Goal: Information Seeking & Learning: Learn about a topic

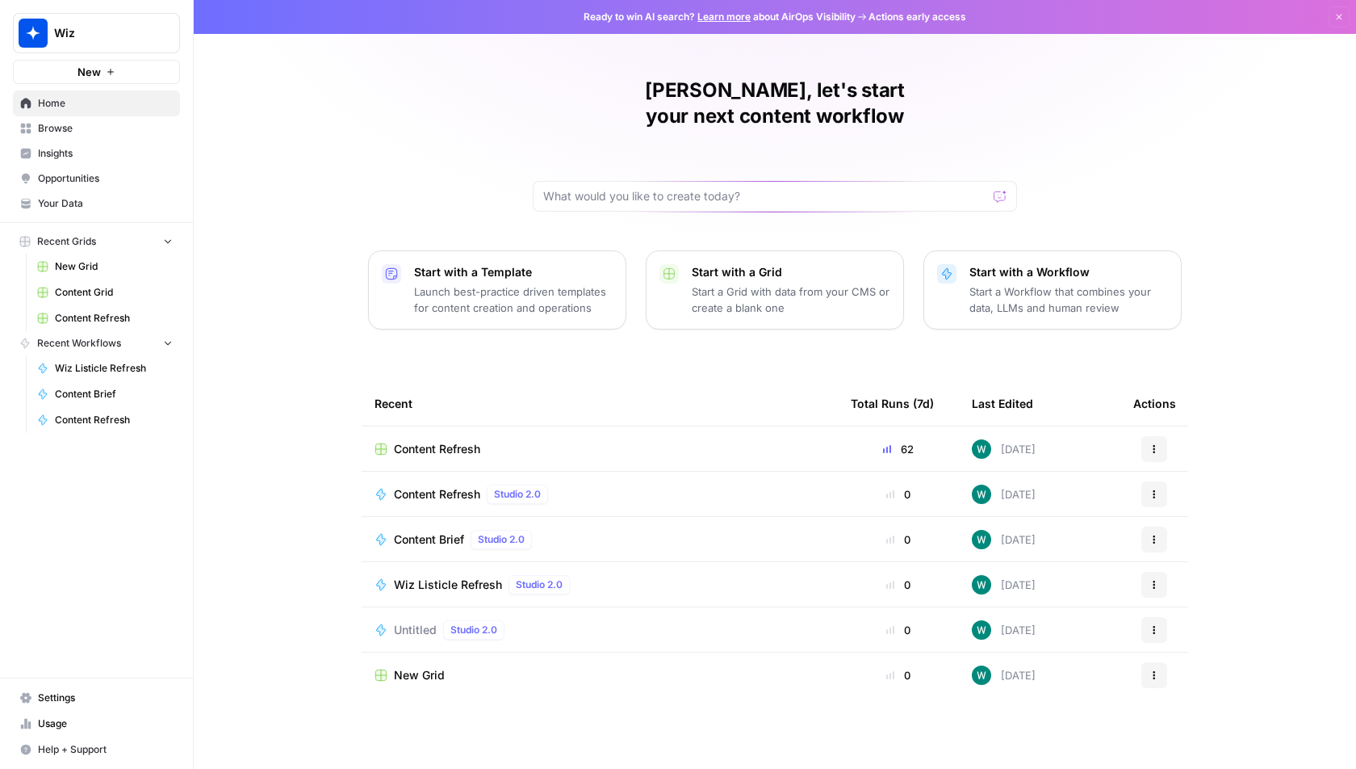
click at [126, 52] on button "Wiz" at bounding box center [96, 33] width 167 height 40
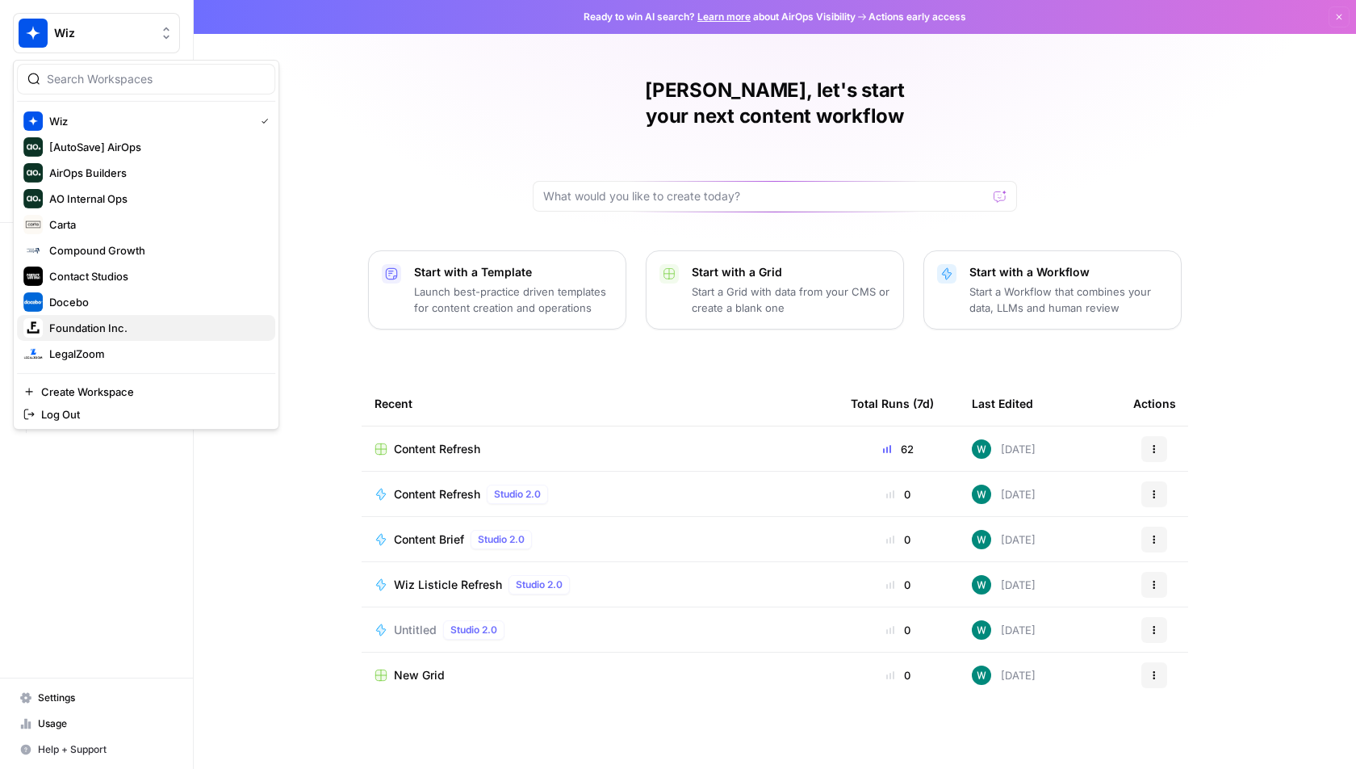
scroll to position [215, 0]
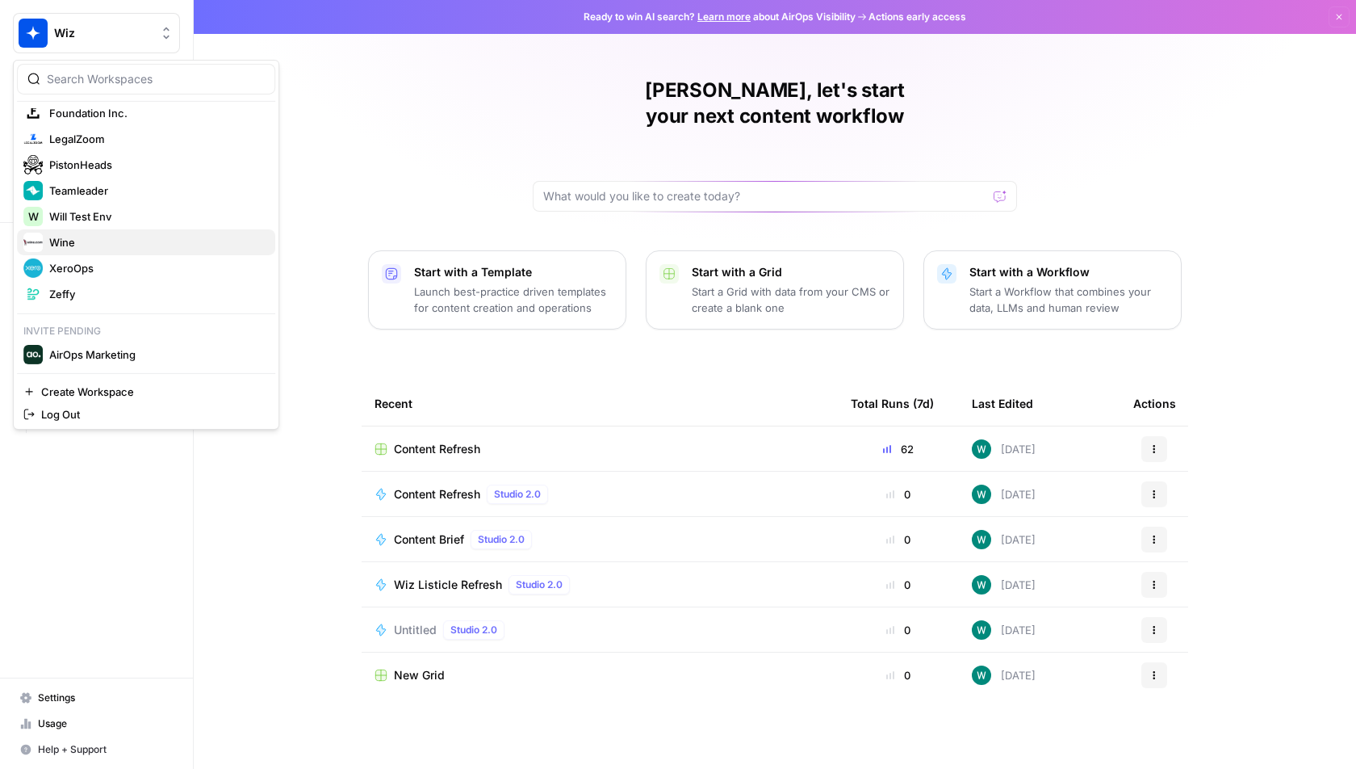
click at [209, 235] on span "Wine" at bounding box center [155, 242] width 213 height 16
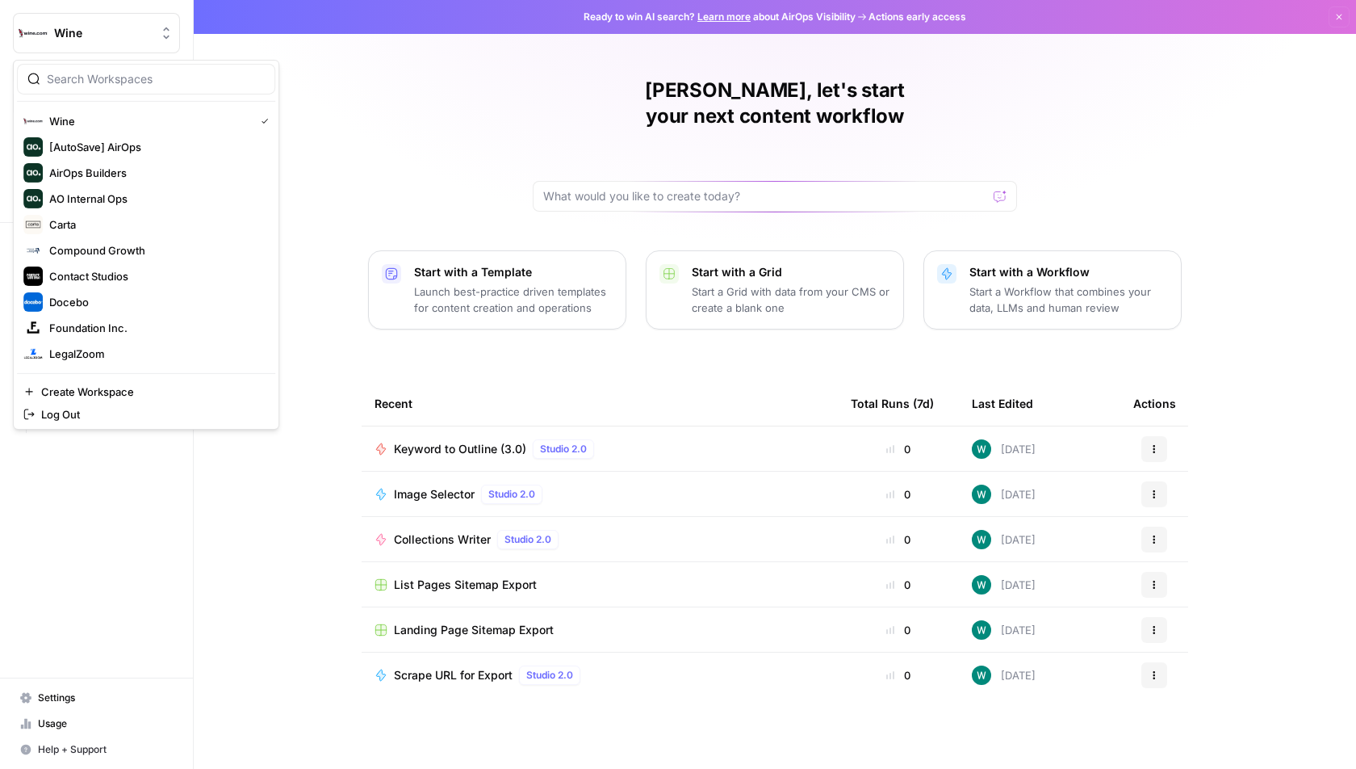
click at [139, 19] on button "Wine" at bounding box center [96, 33] width 167 height 40
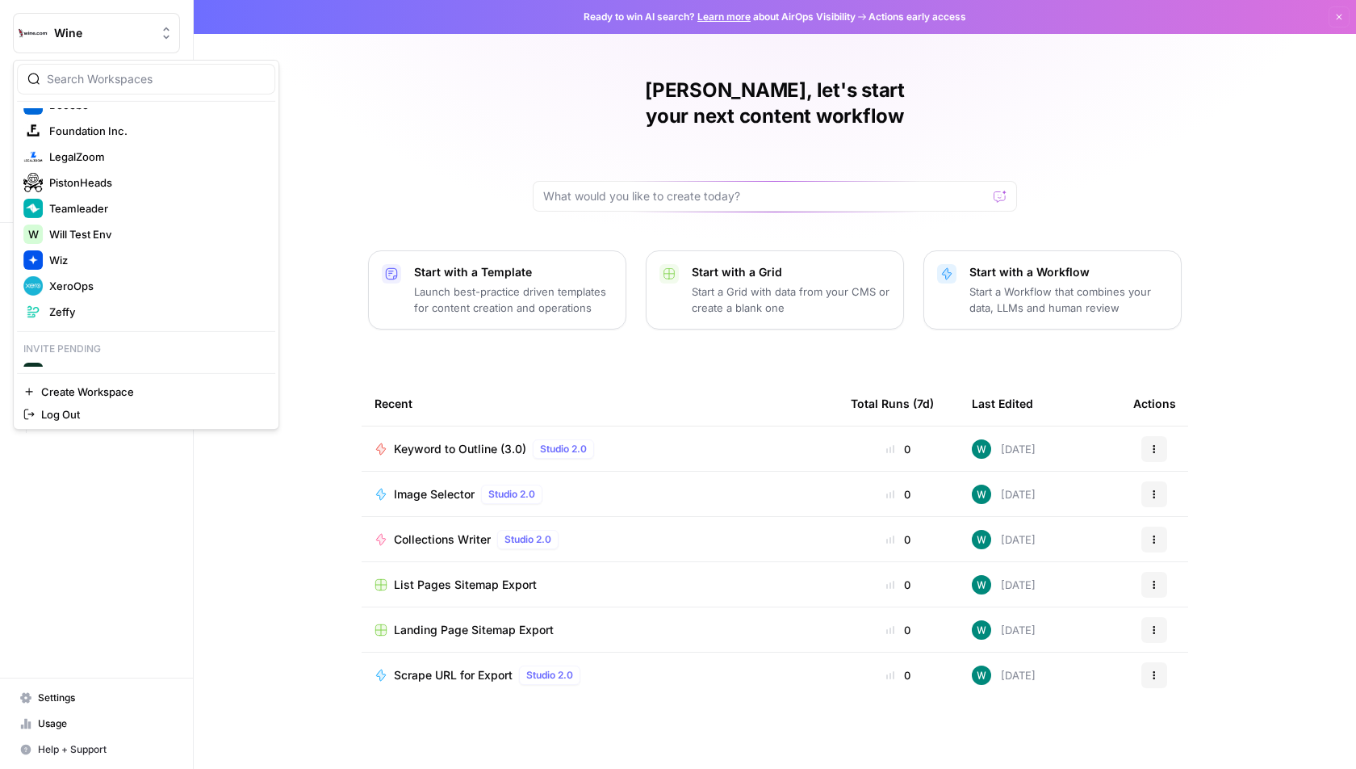
scroll to position [215, 0]
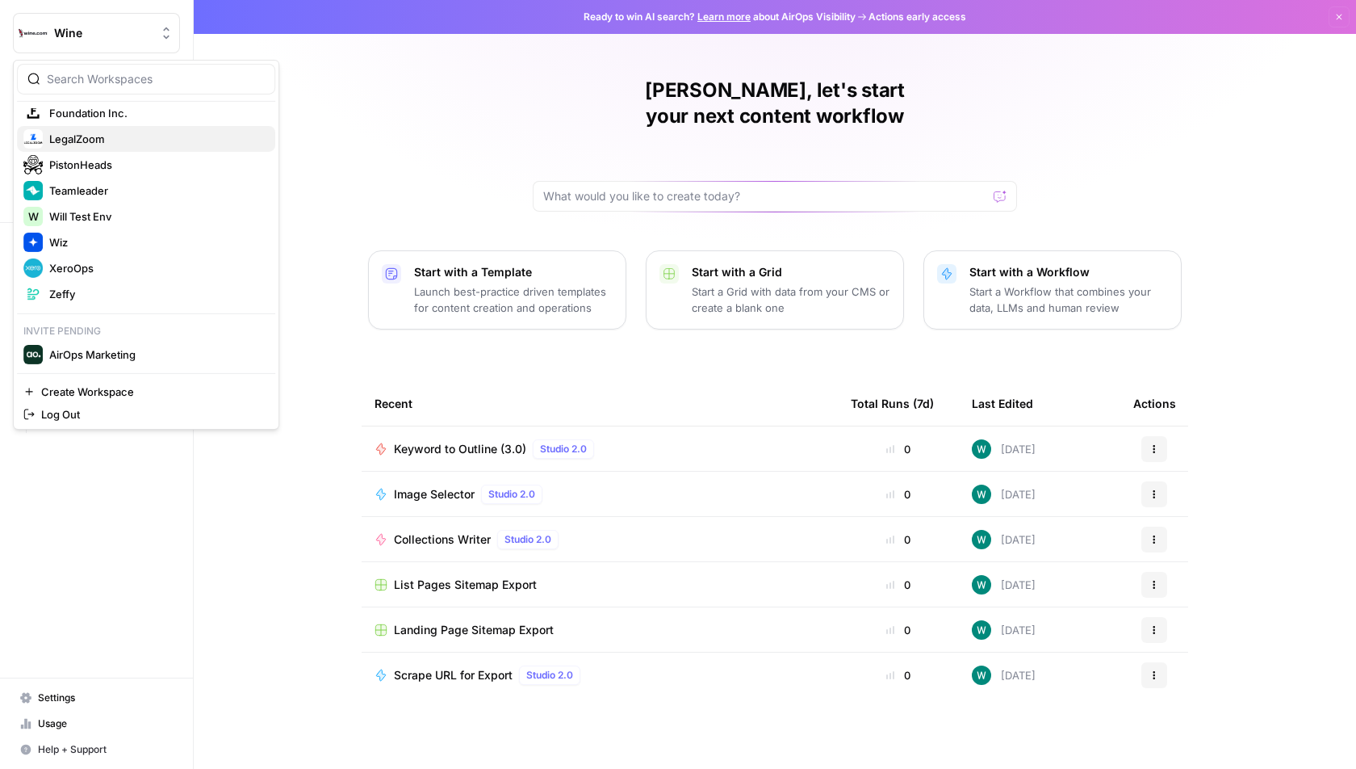
click at [144, 136] on span "LegalZoom" at bounding box center [155, 139] width 213 height 16
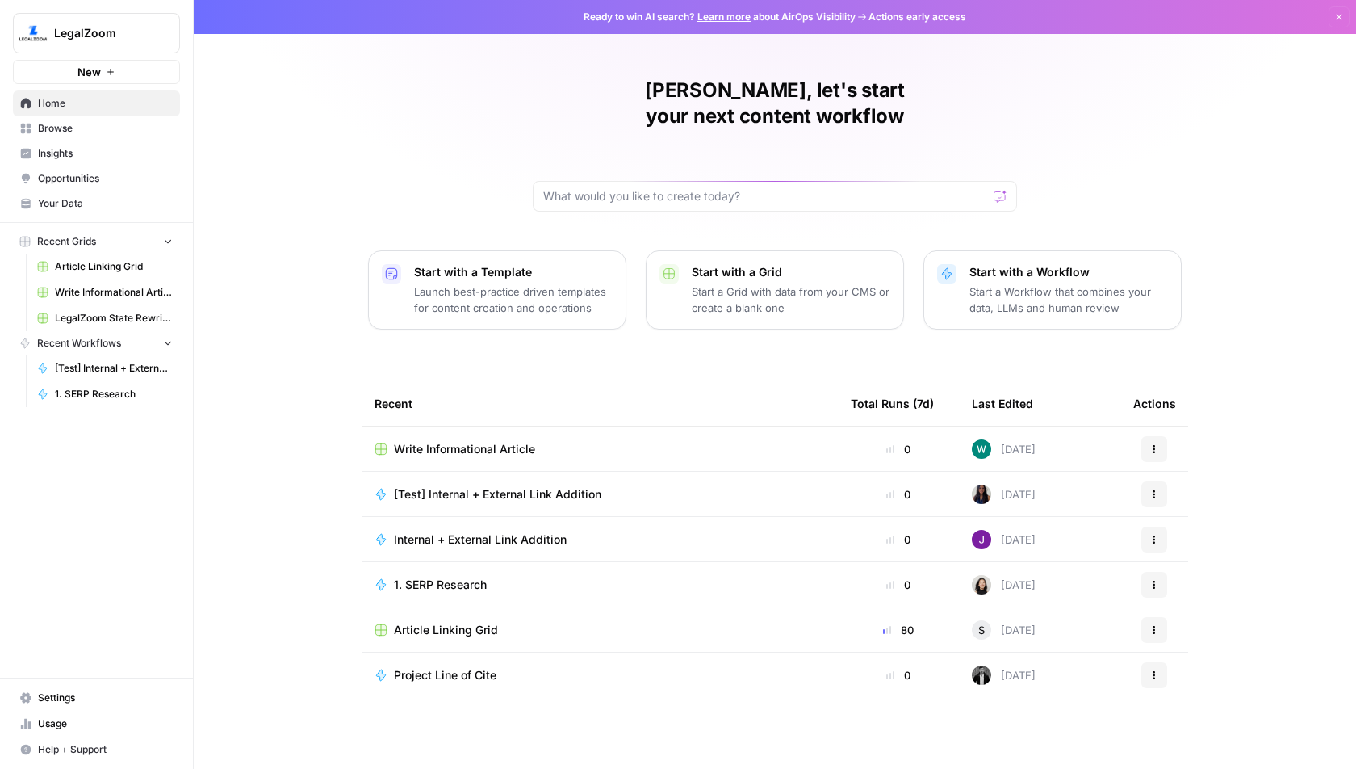
click at [83, 125] on span "Browse" at bounding box center [105, 128] width 135 height 15
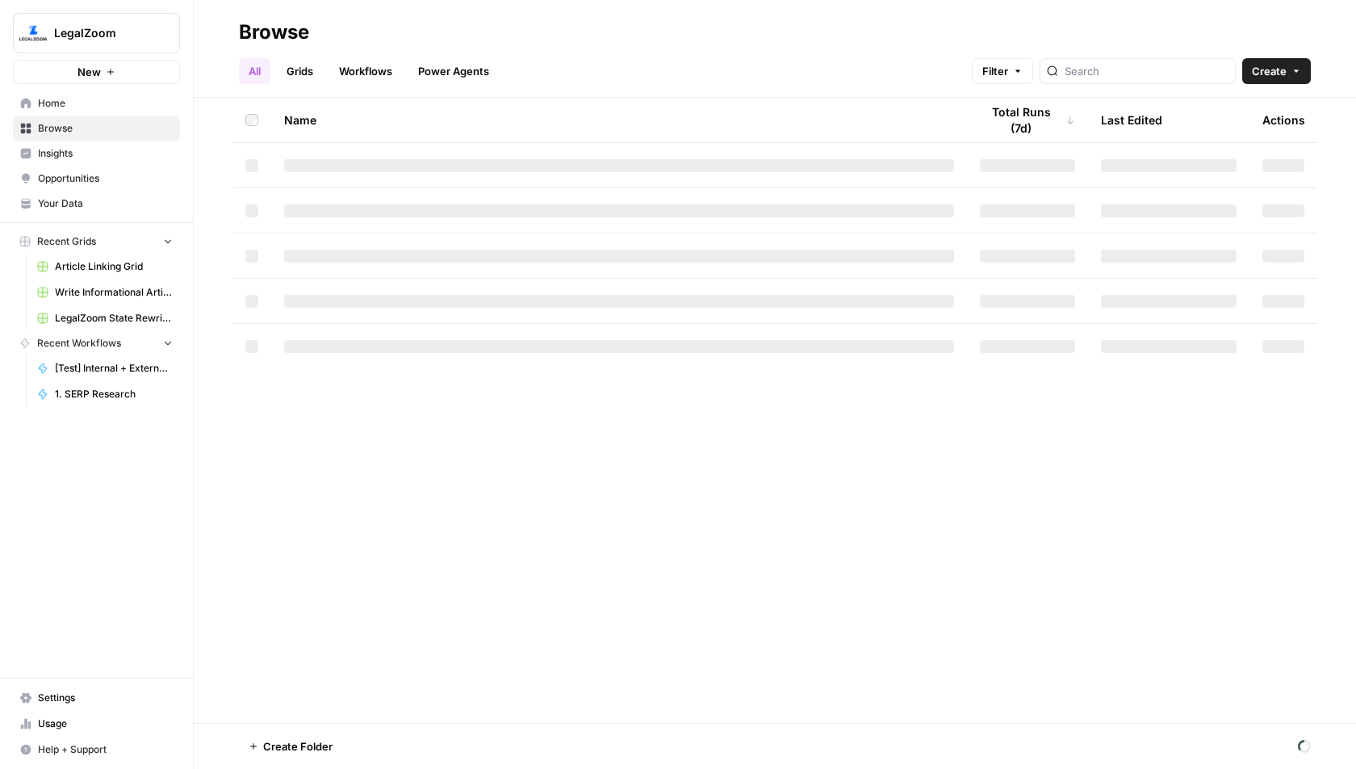
click at [371, 72] on link "Workflows" at bounding box center [365, 71] width 73 height 26
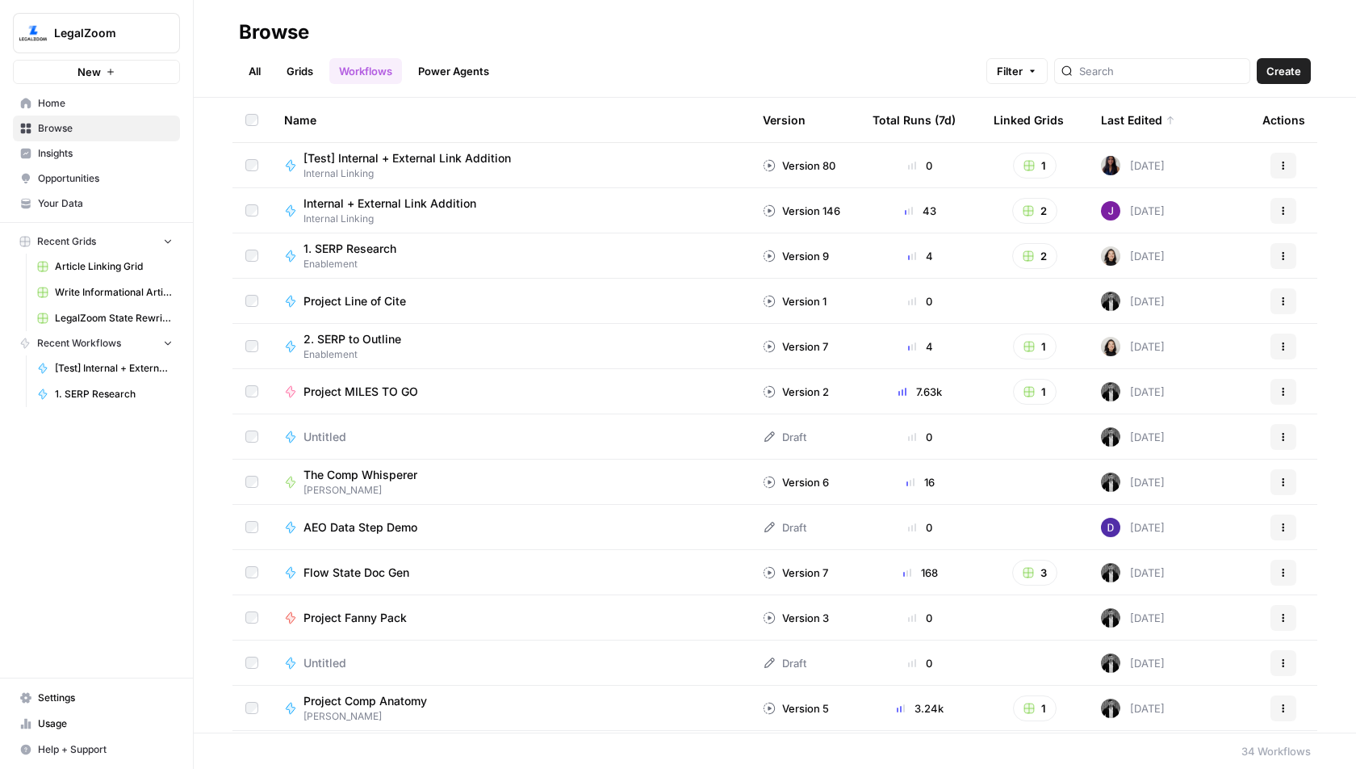
click at [285, 65] on link "Grids" at bounding box center [300, 71] width 46 height 26
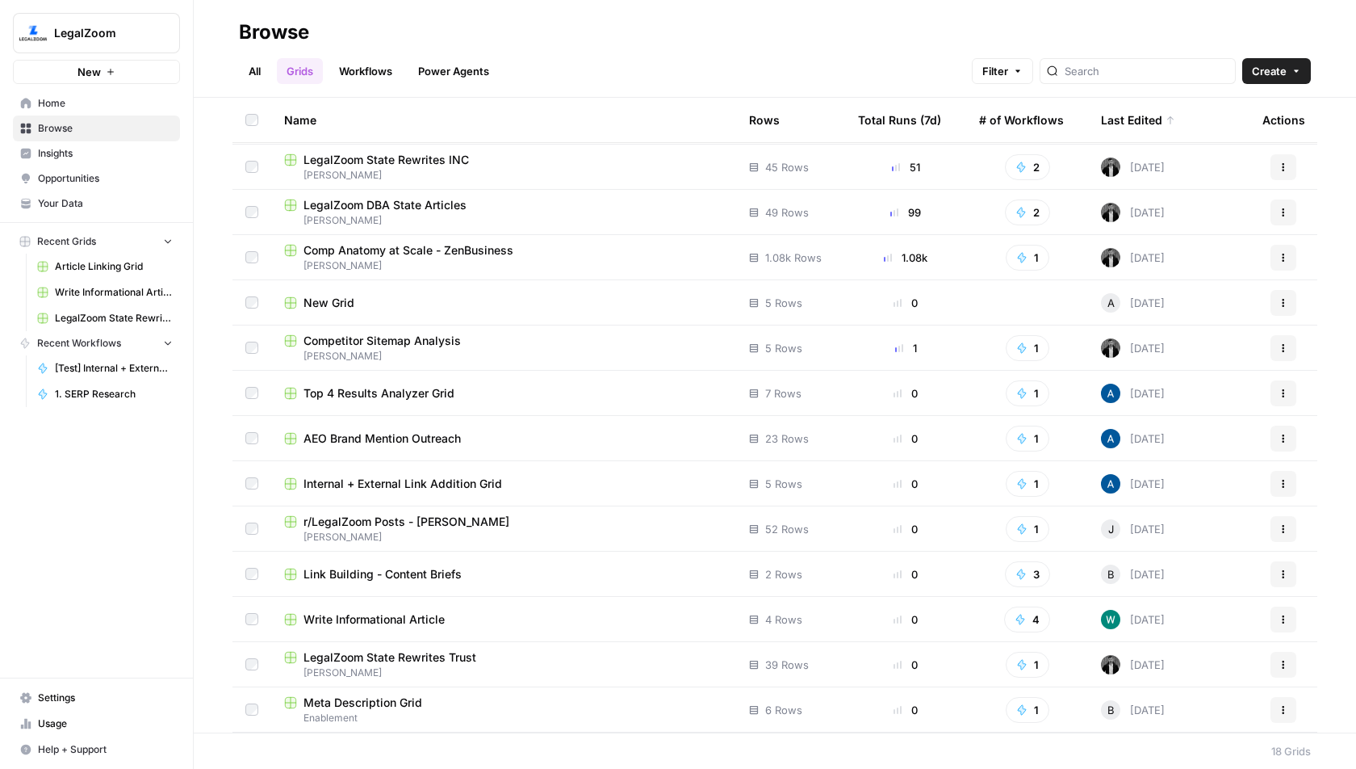
scroll to position [223, 0]
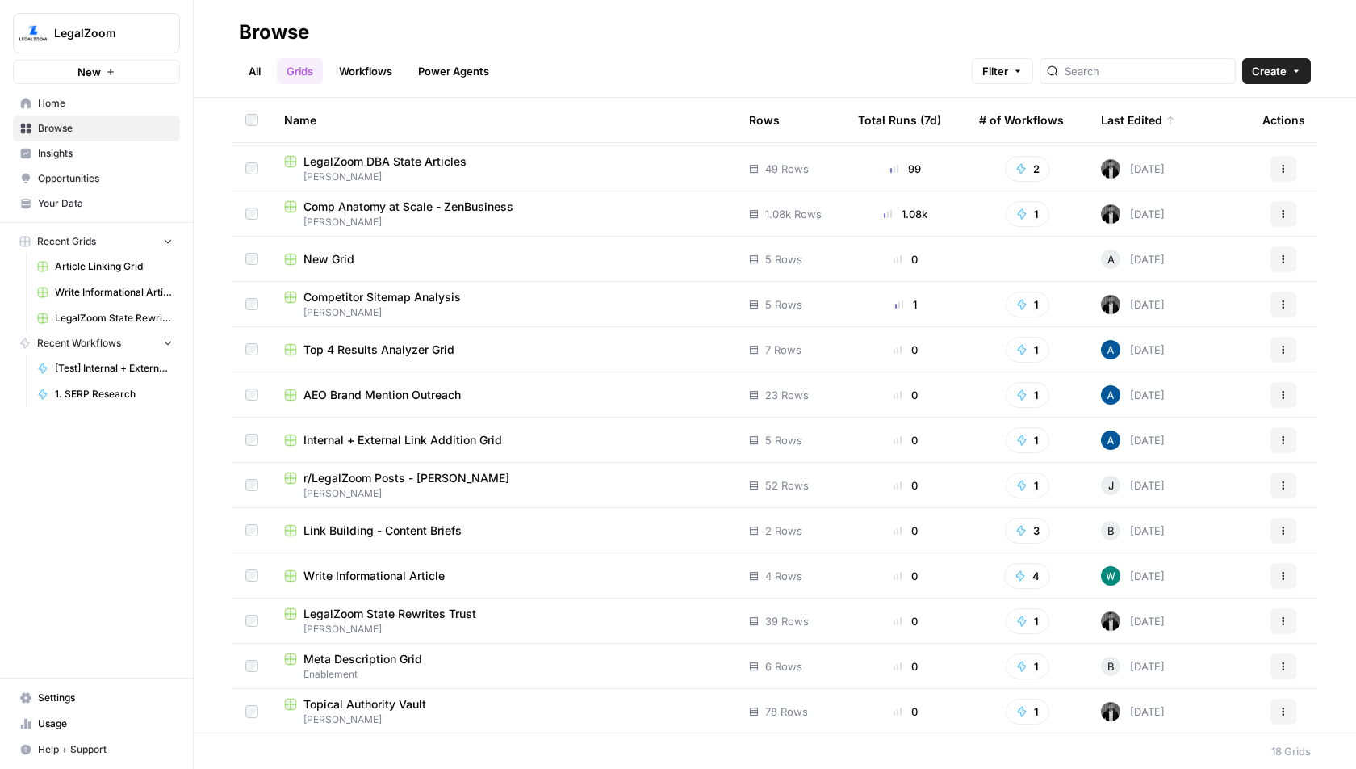
click at [418, 577] on span "Write Informational Article" at bounding box center [374, 576] width 141 height 16
